Goal: Task Accomplishment & Management: Manage account settings

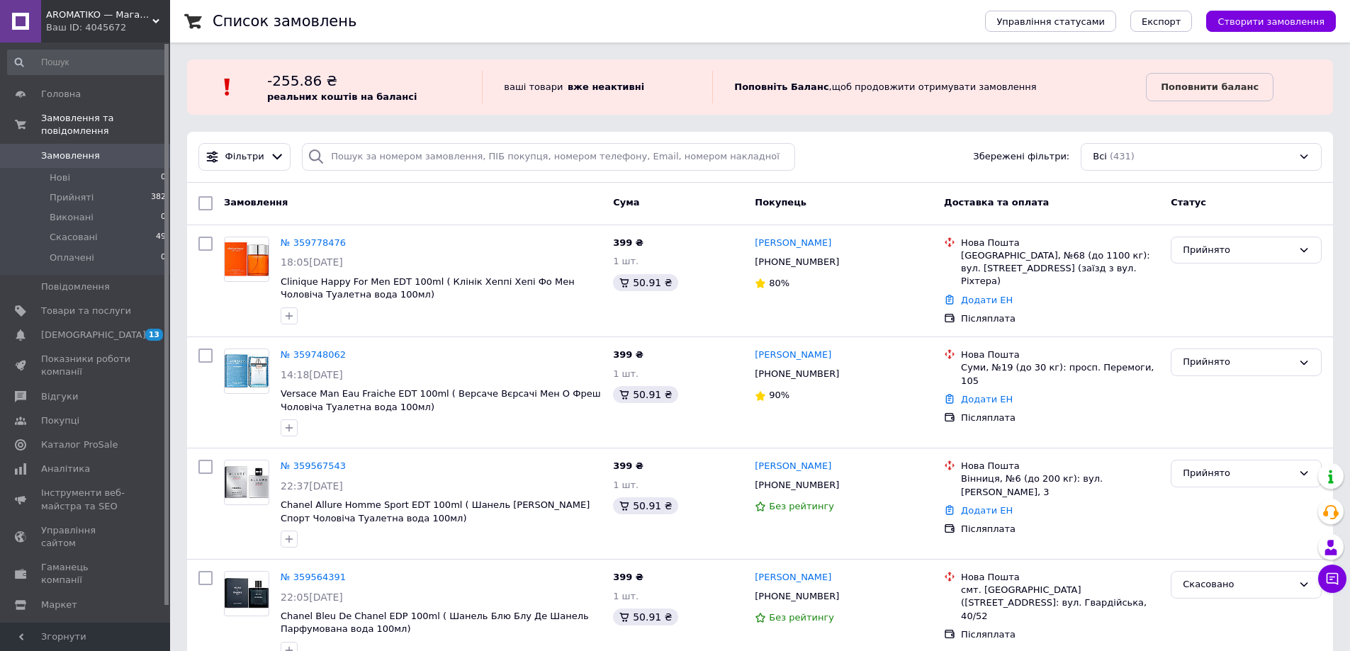
click at [91, 149] on span "Замовлення" at bounding box center [70, 155] width 59 height 13
